Goal: Transaction & Acquisition: Purchase product/service

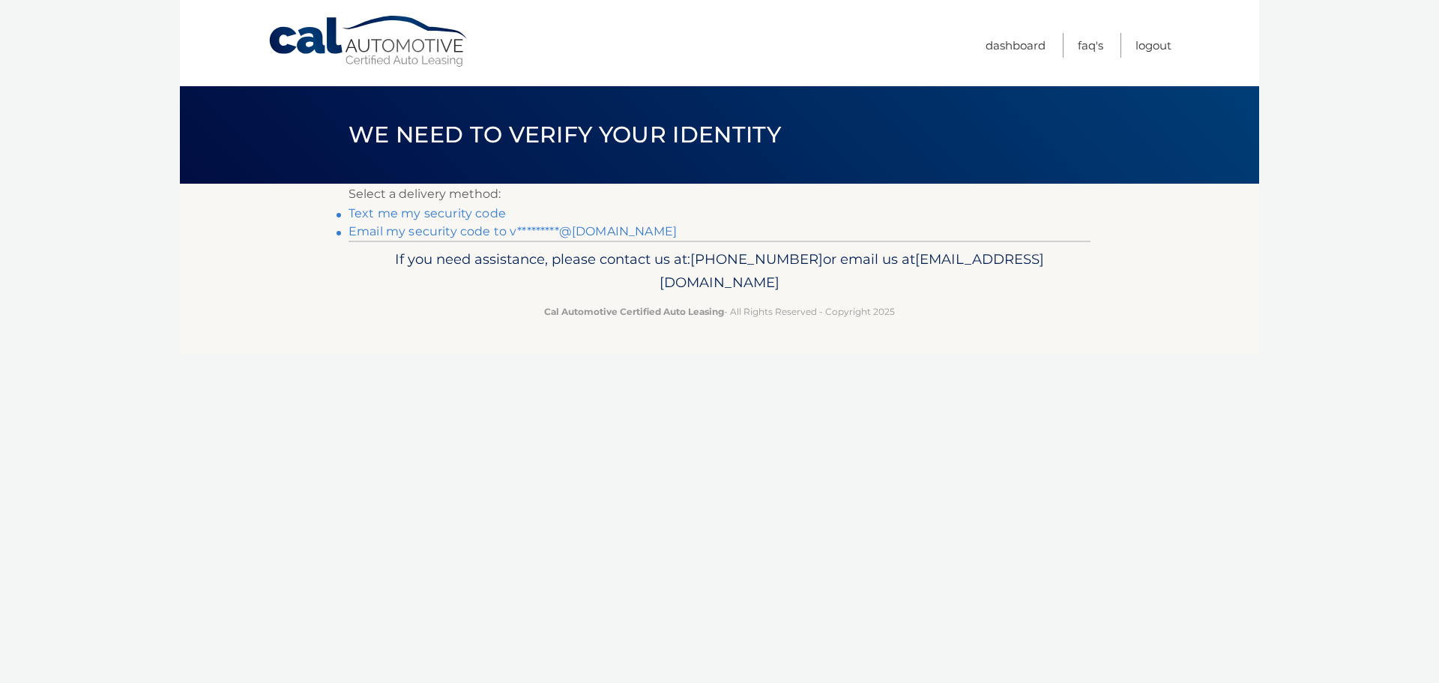
click at [477, 233] on link "Email my security code to v*********@gmail.com" at bounding box center [512, 231] width 328 height 14
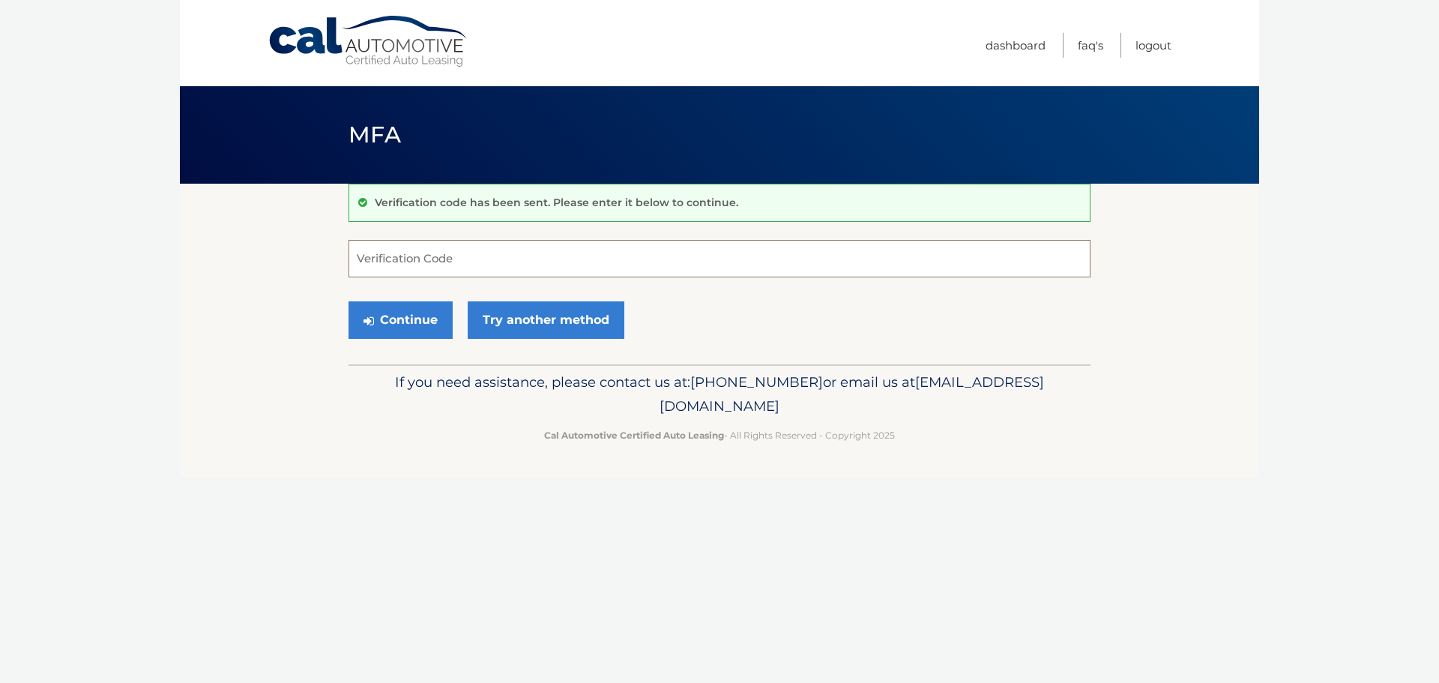
click at [543, 268] on input "Verification Code" at bounding box center [719, 258] width 742 height 37
paste input "659517"
click at [417, 321] on button "Continue" at bounding box center [400, 319] width 104 height 37
click at [411, 318] on button "Continue" at bounding box center [400, 319] width 104 height 37
drag, startPoint x: 420, startPoint y: 259, endPoint x: 313, endPoint y: 262, distance: 106.4
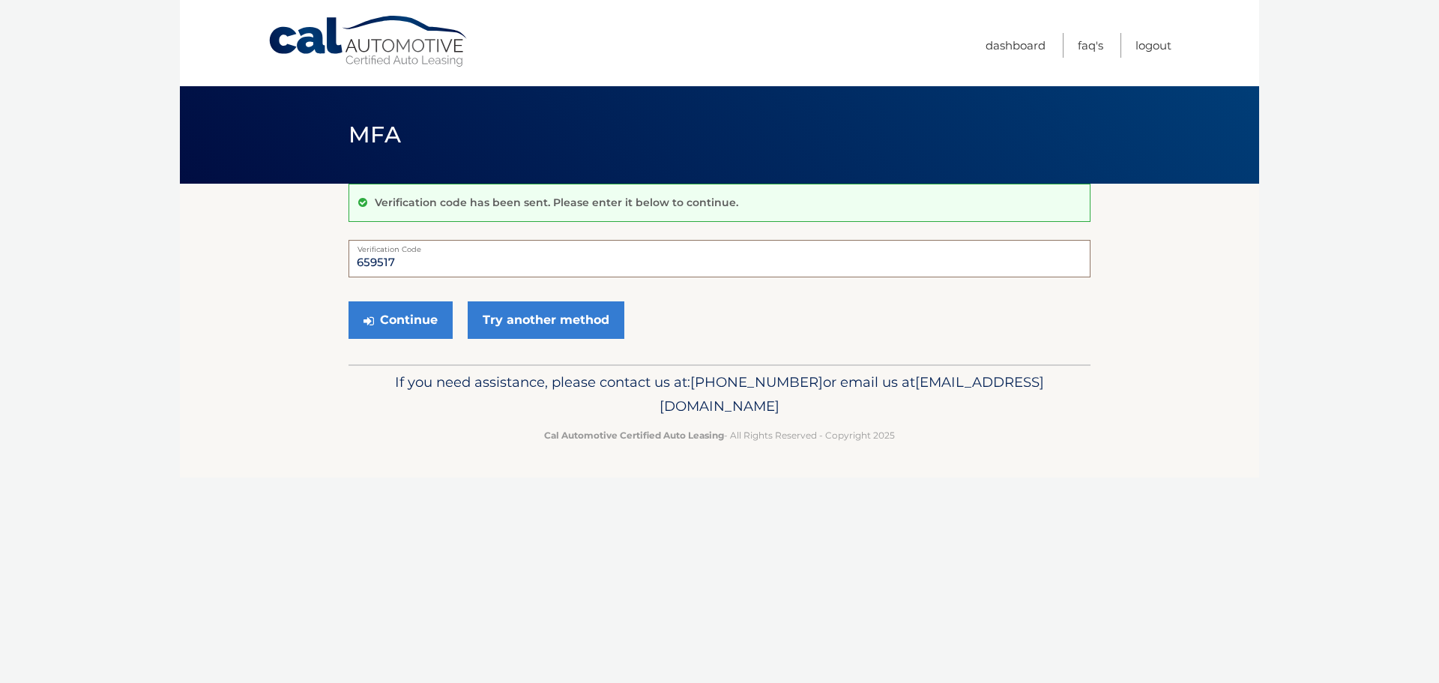
click at [314, 262] on section "Verification code has been sent. Please enter it below to continue. 659517 Veri…" at bounding box center [719, 274] width 1079 height 181
click at [433, 259] on input "659517" at bounding box center [719, 258] width 742 height 37
type input "6"
type input "659517"
click at [348, 301] on button "Continue" at bounding box center [400, 319] width 104 height 37
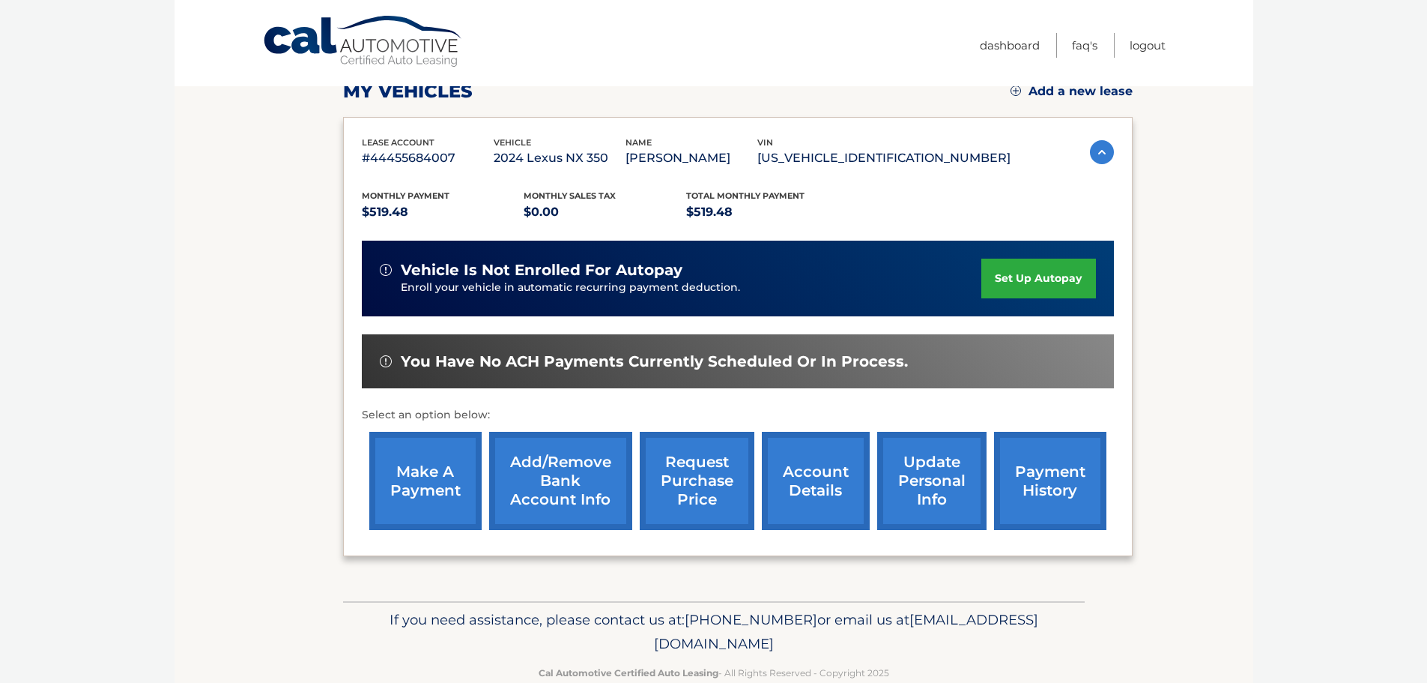
scroll to position [226, 0]
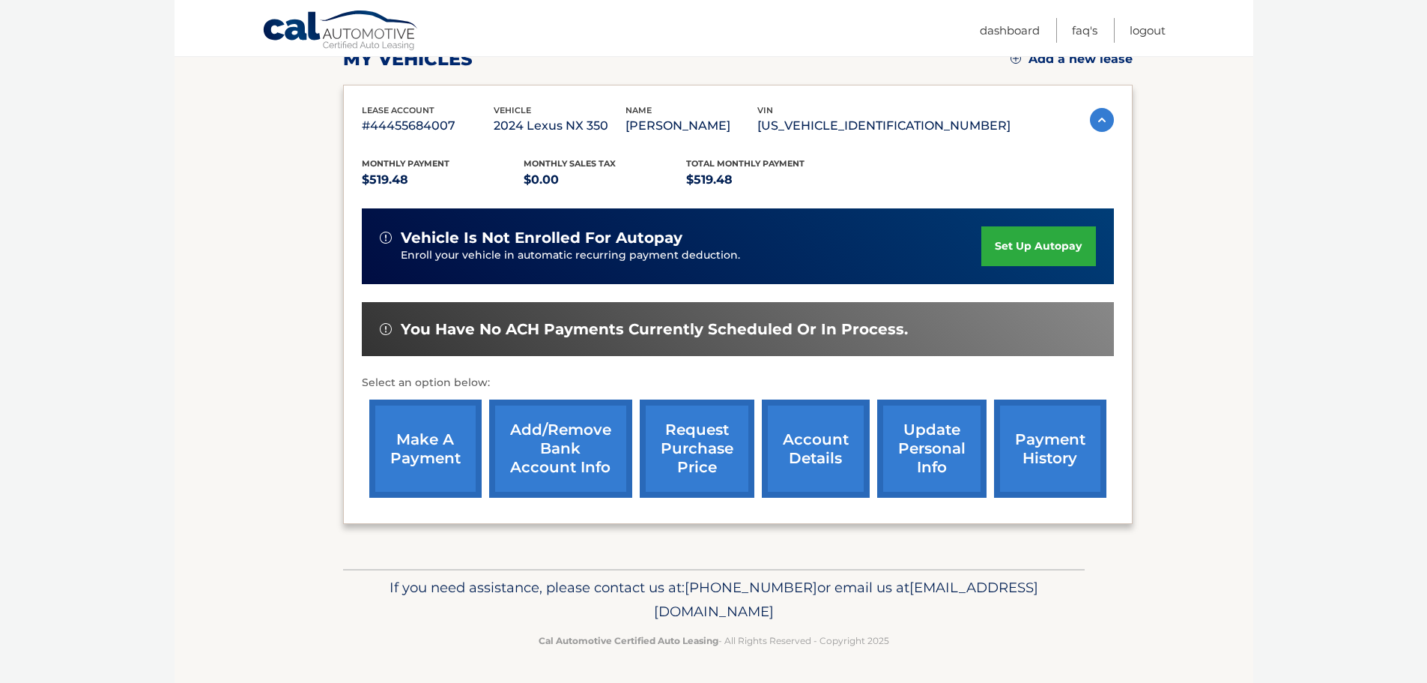
click at [423, 461] on link "make a payment" at bounding box center [425, 448] width 112 height 98
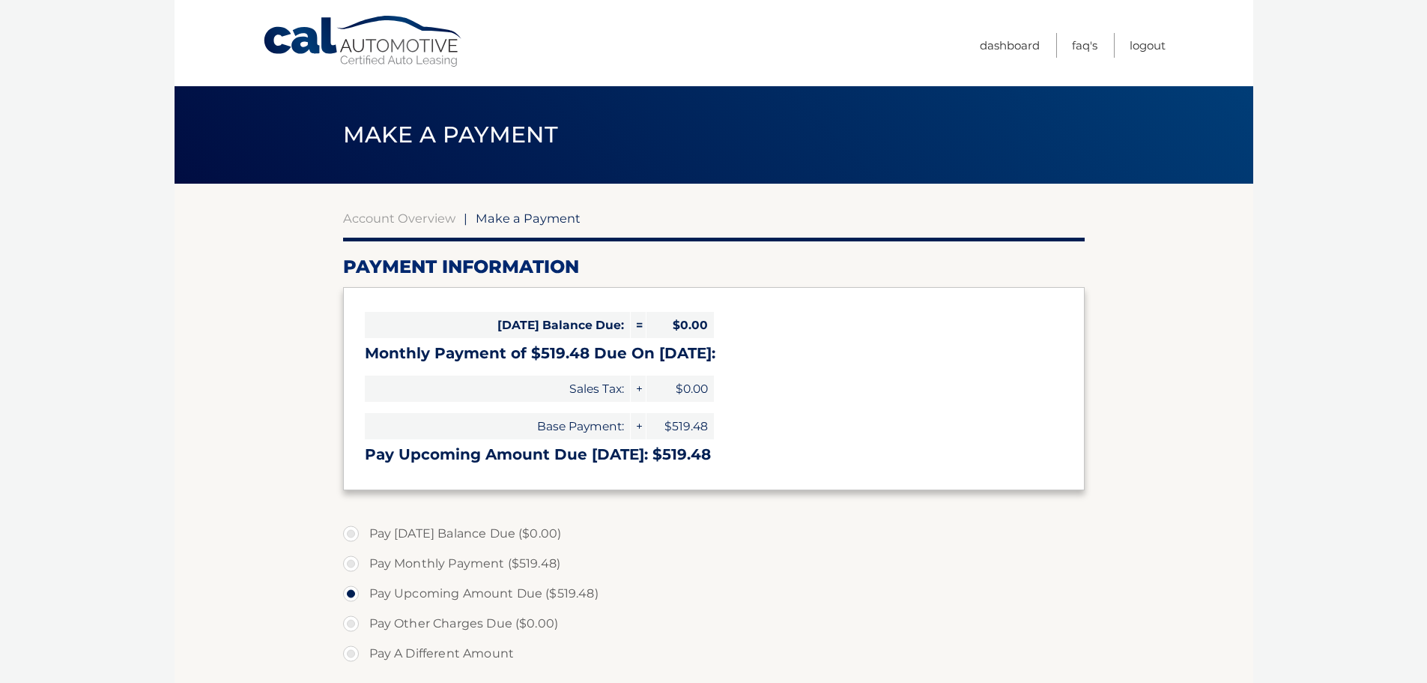
select select "ZTViNTg4ZjMtZGQ2NC00OWFkLWFhNTYtYmM5MWE3NGU3NmQw"
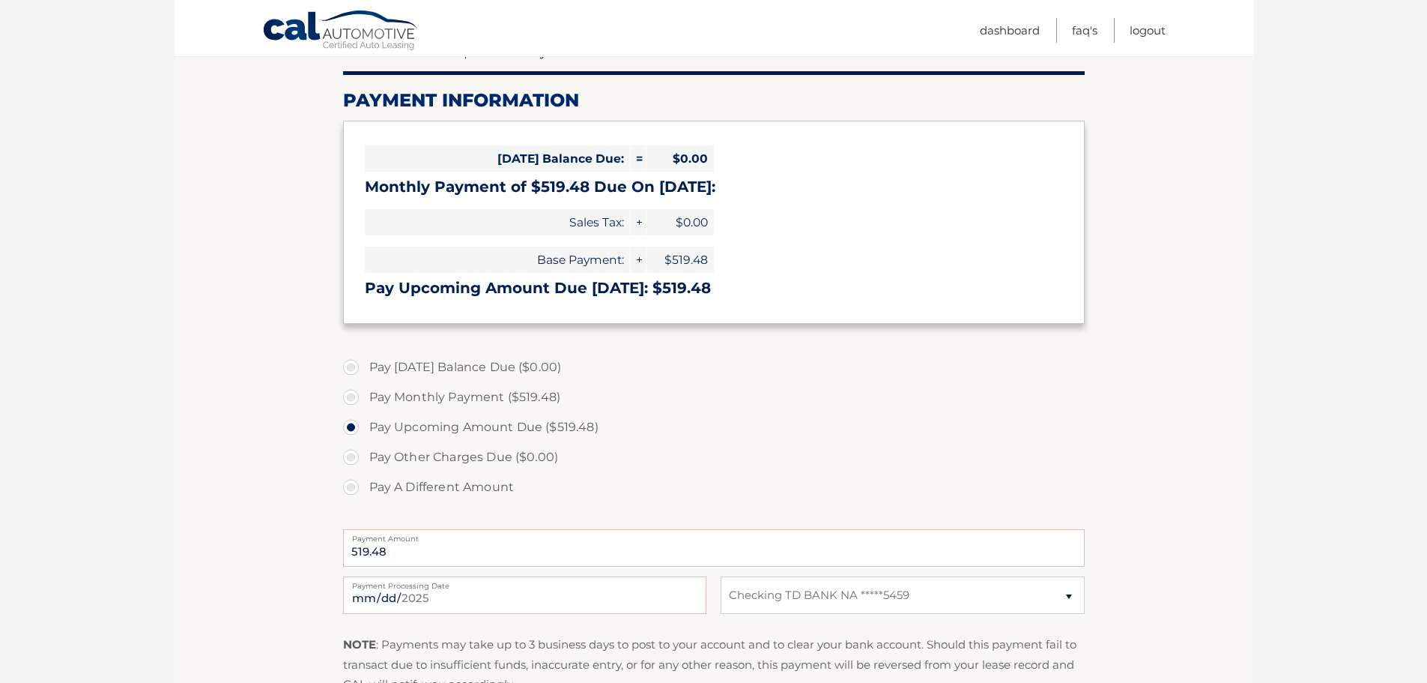
scroll to position [225, 0]
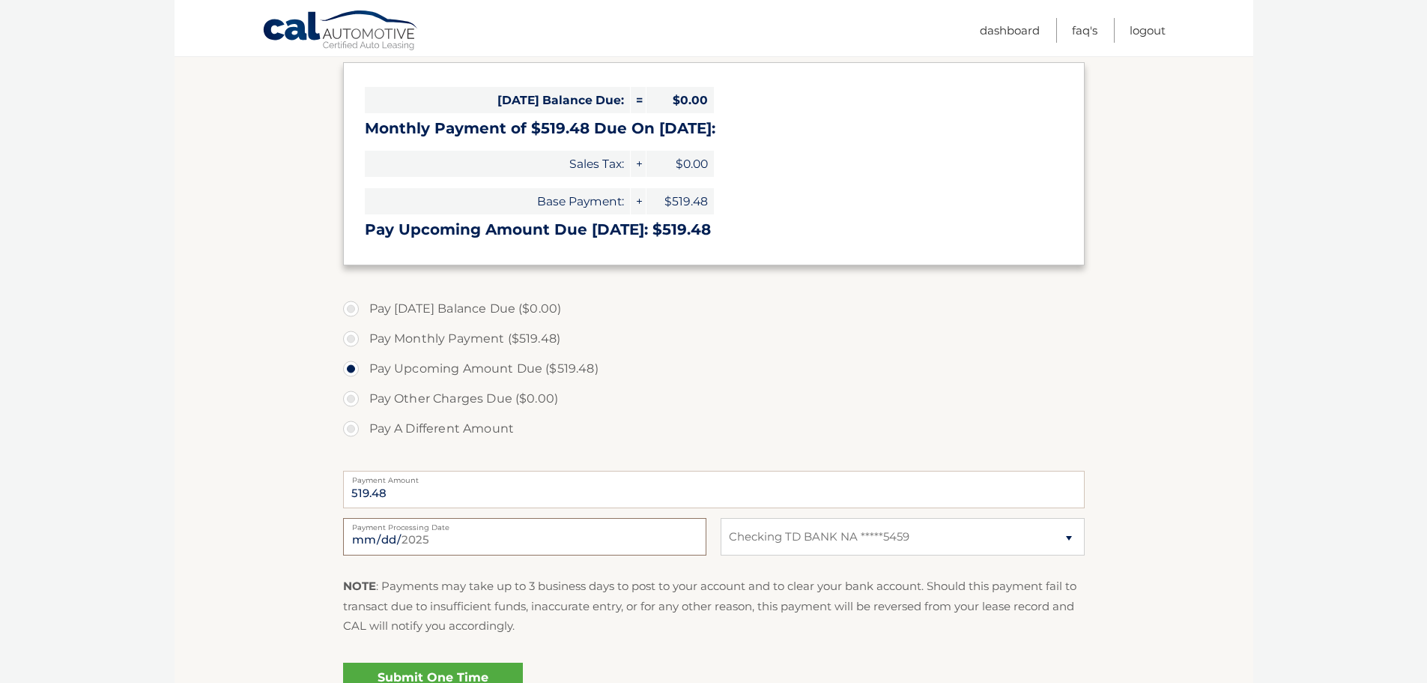
click at [396, 542] on input "2025-08-13" at bounding box center [524, 536] width 363 height 37
type input "2025-08-14"
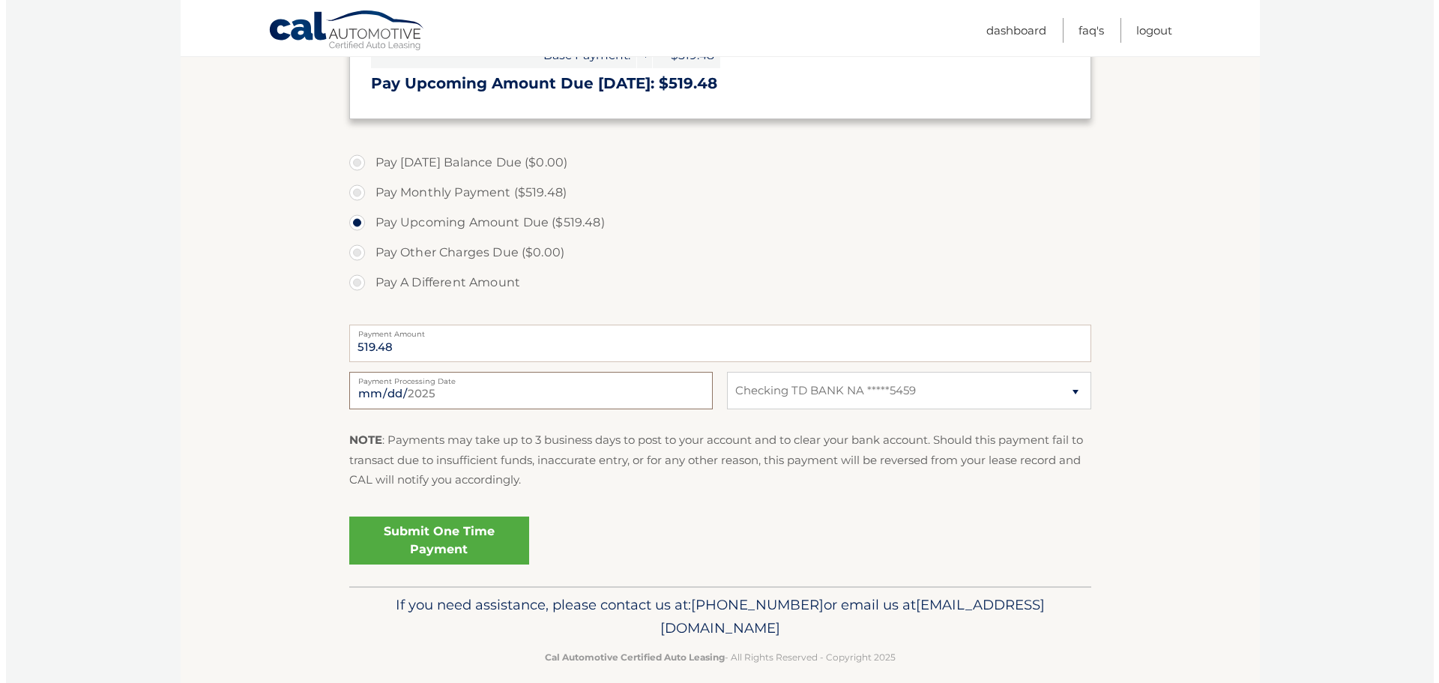
scroll to position [388, 0]
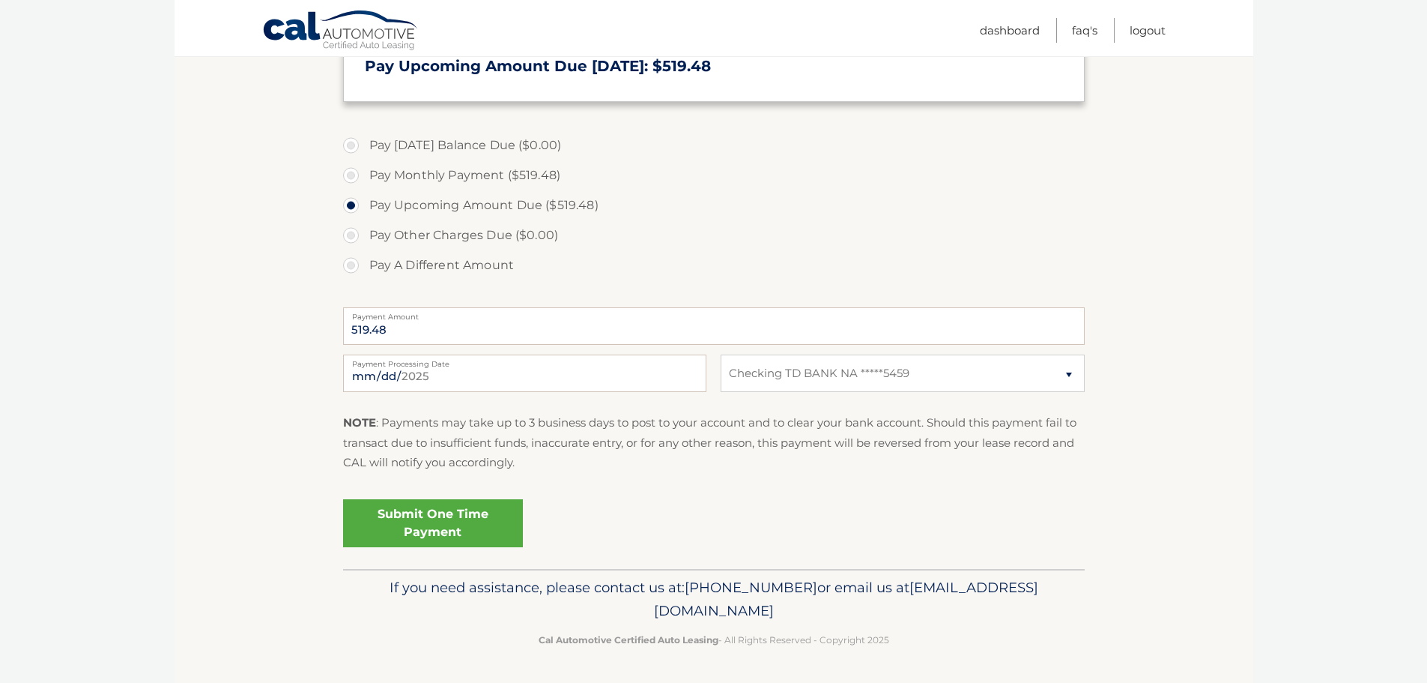
click at [430, 521] on link "Submit One Time Payment" at bounding box center [433, 523] width 180 height 48
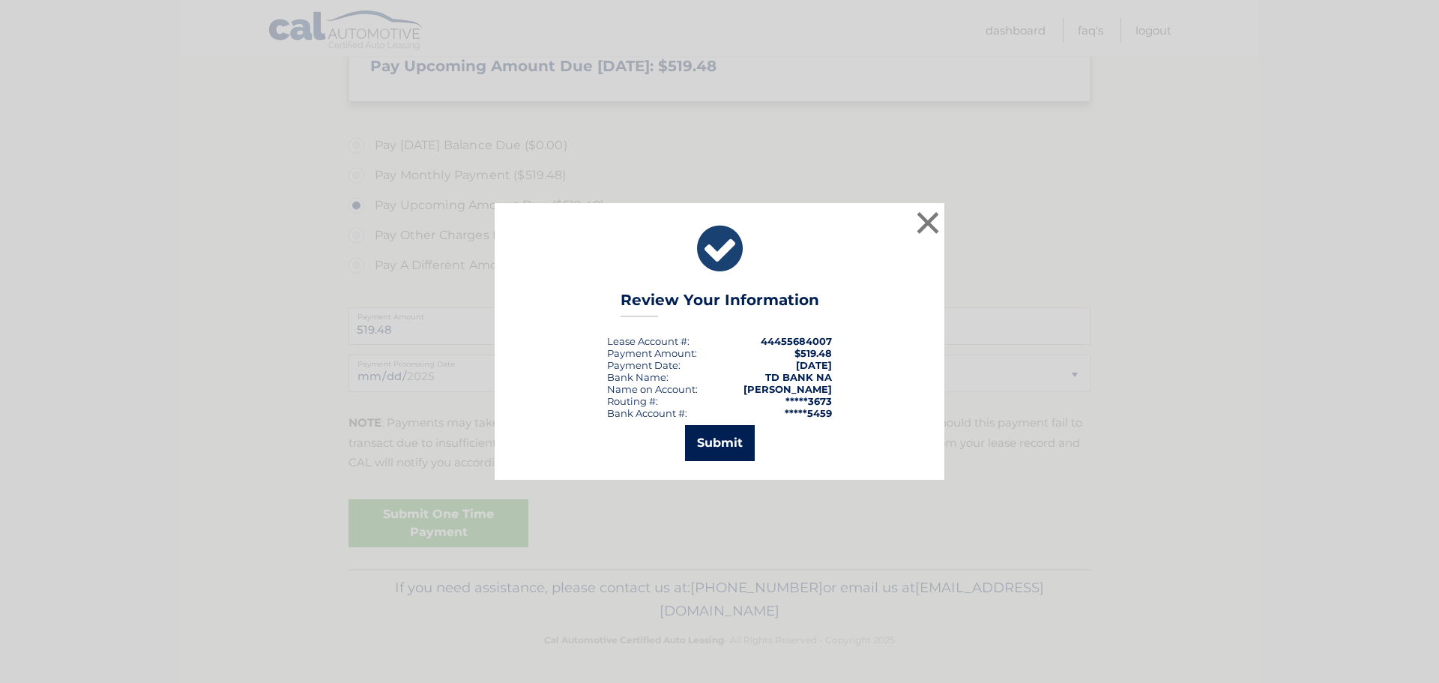
click at [722, 438] on button "Submit" at bounding box center [720, 443] width 70 height 36
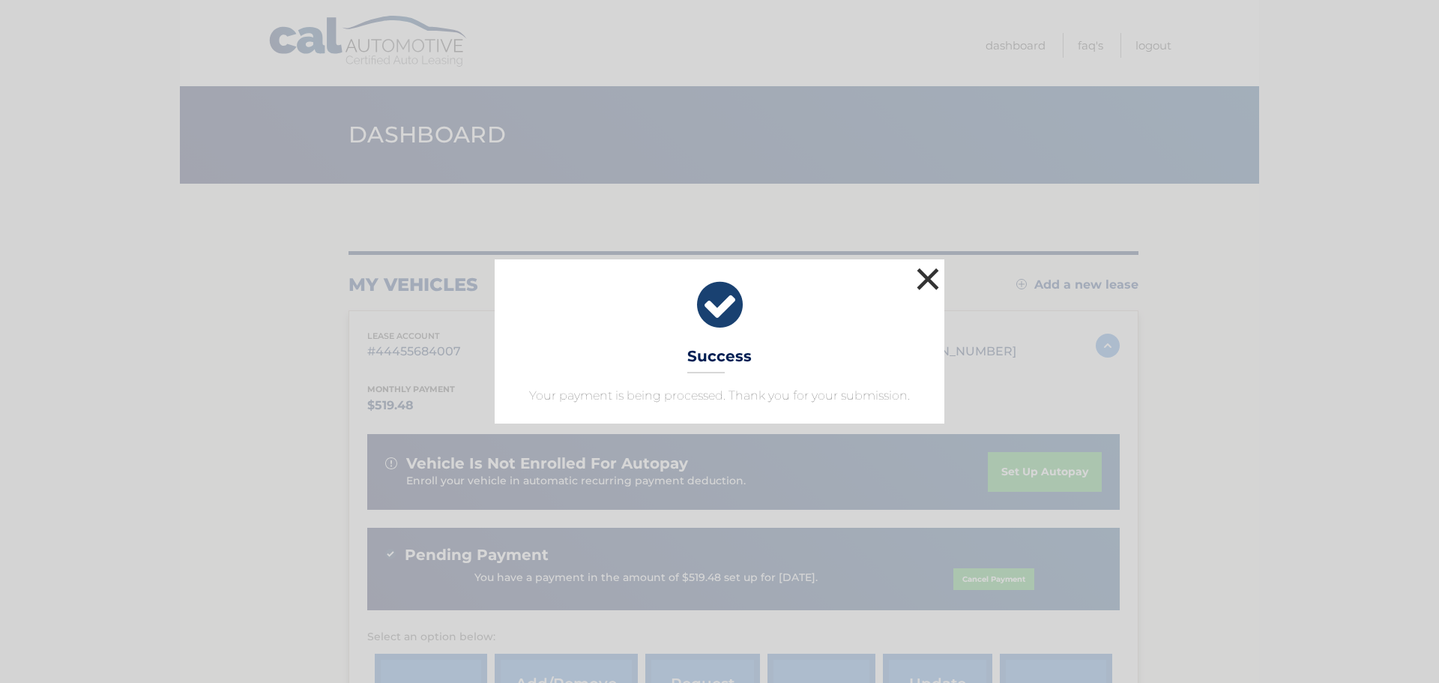
click at [923, 276] on button "×" at bounding box center [928, 279] width 30 height 30
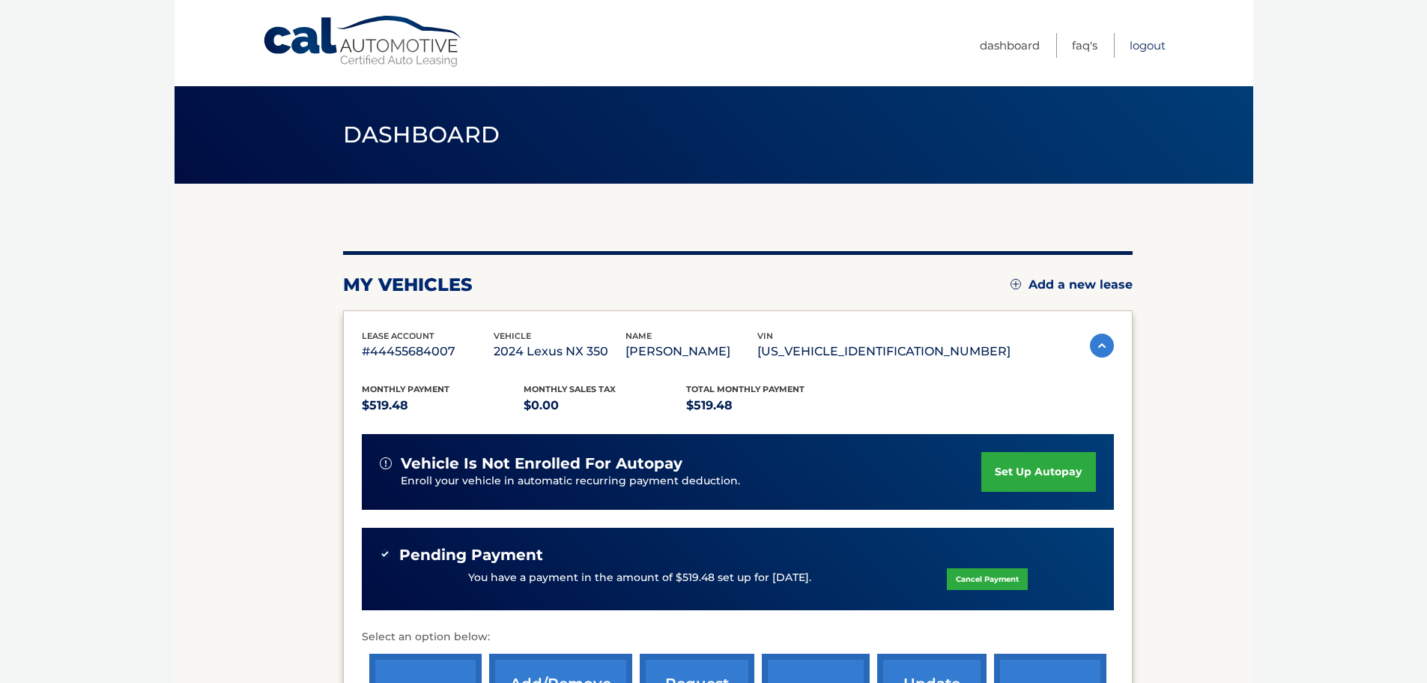
click at [1142, 44] on link "Logout" at bounding box center [1148, 45] width 36 height 25
